Goal: Information Seeking & Learning: Learn about a topic

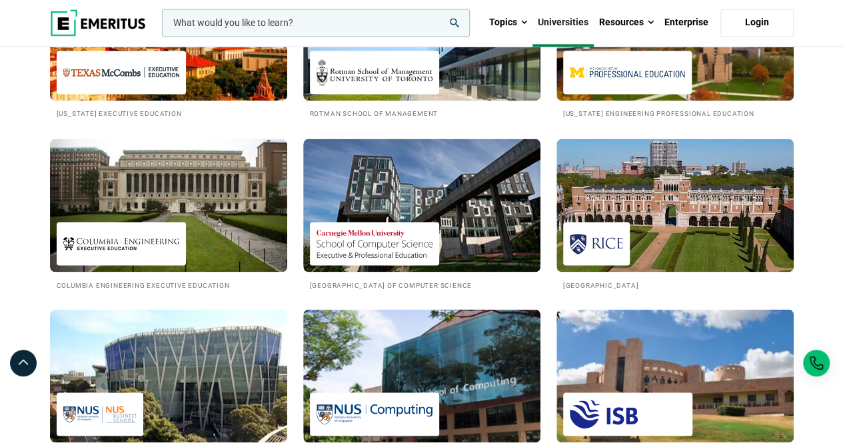
scroll to position [1134, 0]
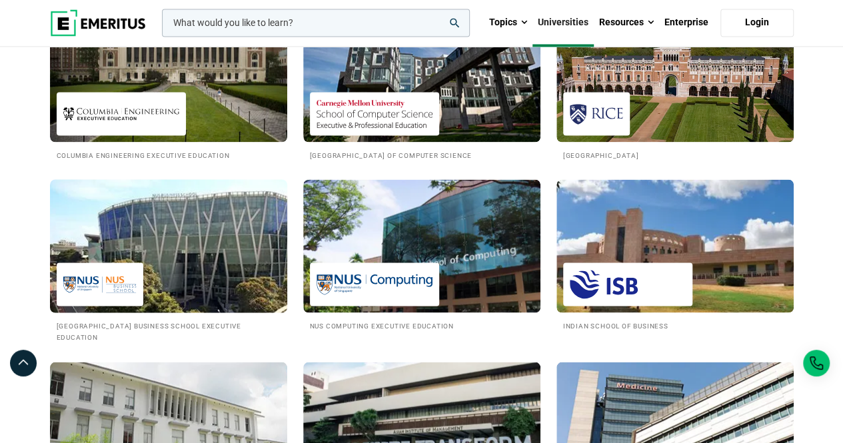
click at [221, 258] on img at bounding box center [168, 246] width 261 height 147
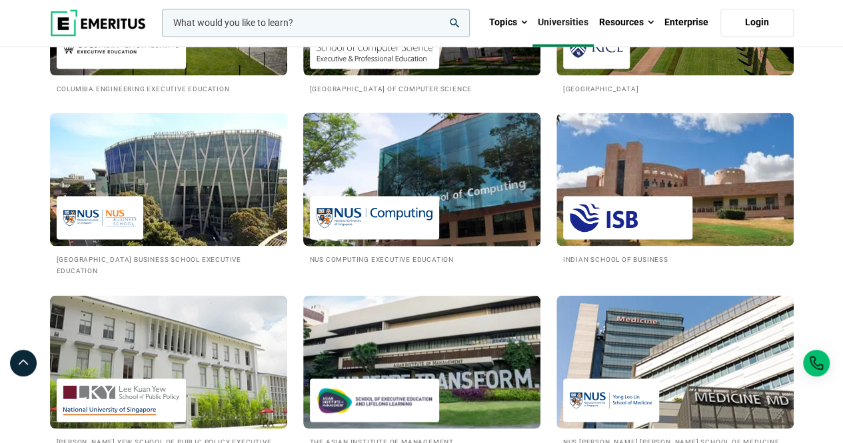
click at [420, 171] on img at bounding box center [421, 179] width 261 height 147
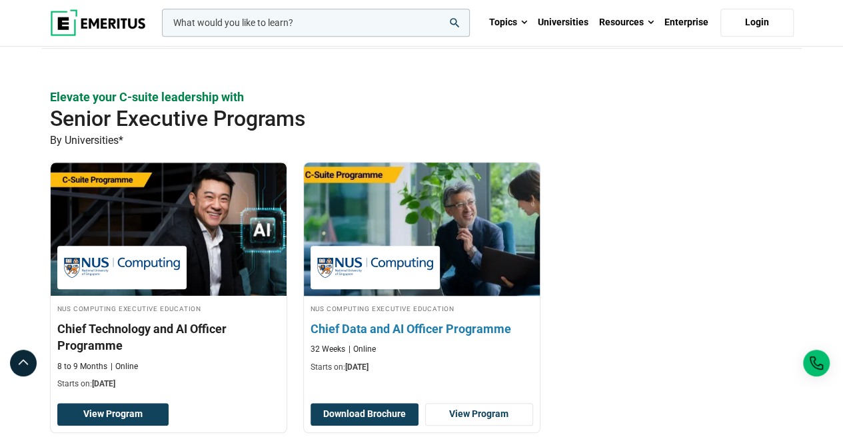
scroll to position [400, 0]
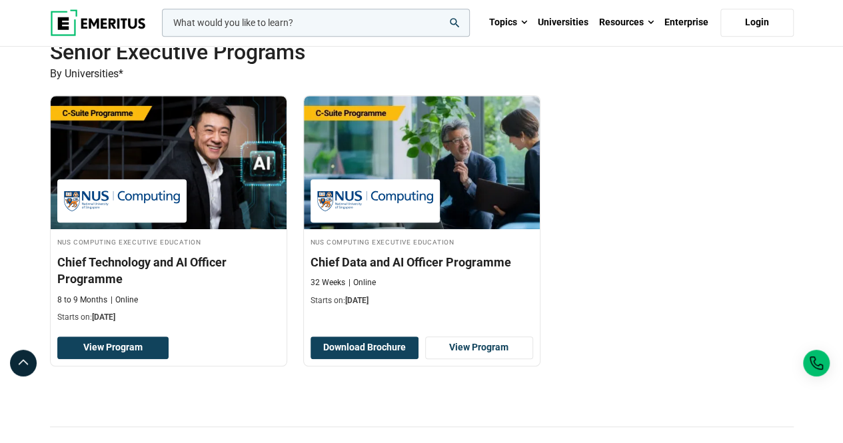
drag, startPoint x: 135, startPoint y: 277, endPoint x: 44, endPoint y: 274, distance: 90.7
click at [44, 274] on div "NUS Computing Executive Education Chief Technology and AI Officer Programme 8 t…" at bounding box center [295, 240] width 506 height 291
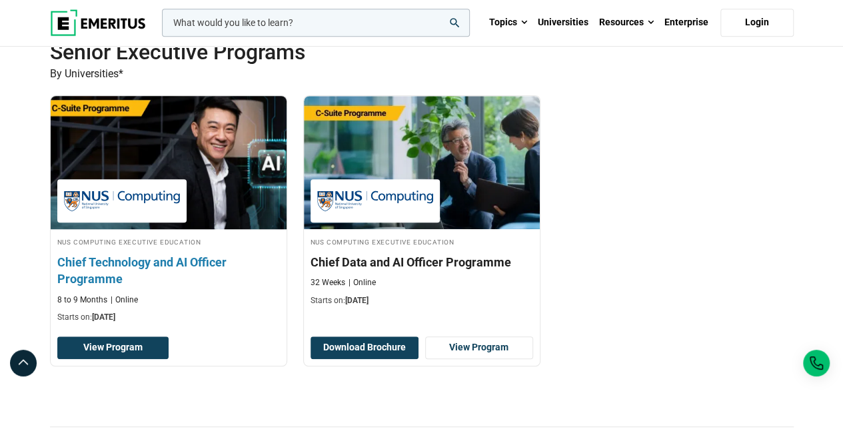
drag, startPoint x: 32, startPoint y: 255, endPoint x: 128, endPoint y: 293, distance: 103.2
drag, startPoint x: 45, startPoint y: 261, endPoint x: 125, endPoint y: 279, distance: 82.0
click at [125, 279] on div "NUS Computing Executive Education Chief Technology and AI Officer Programme 8 t…" at bounding box center [295, 240] width 506 height 291
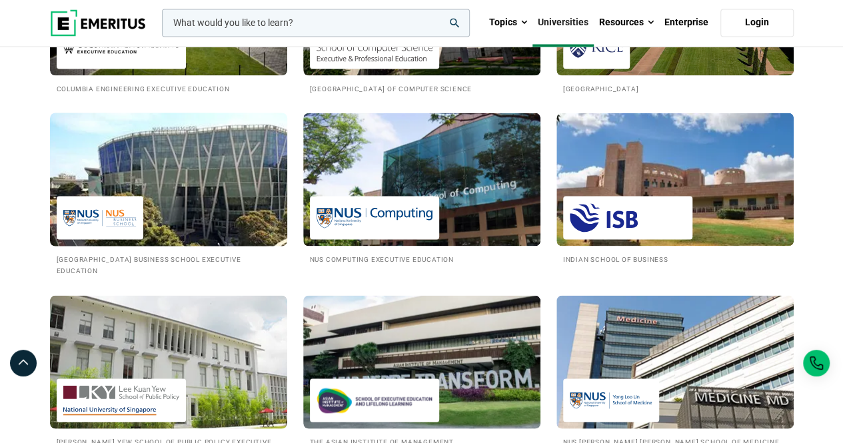
click at [125, 230] on img at bounding box center [99, 218] width 73 height 30
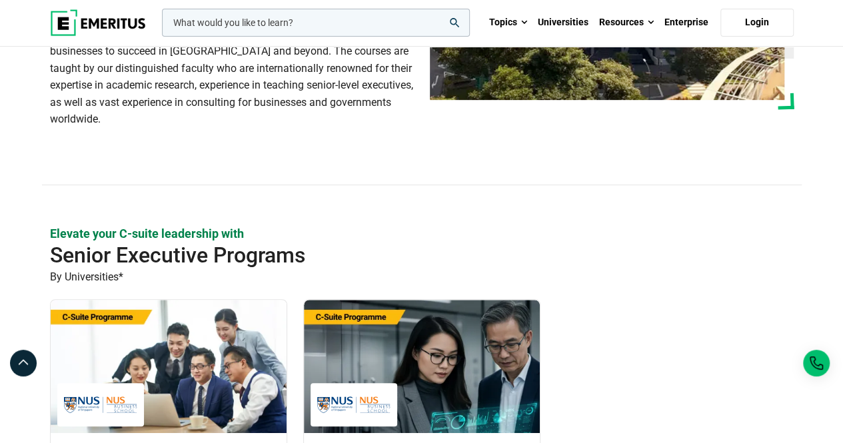
scroll to position [466, 0]
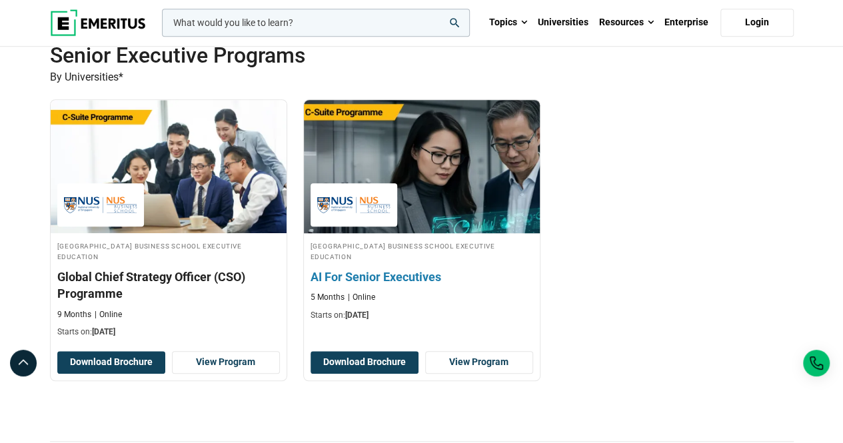
drag, startPoint x: 201, startPoint y: 276, endPoint x: 431, endPoint y: 278, distance: 230.6
